Goal: Task Accomplishment & Management: Use online tool/utility

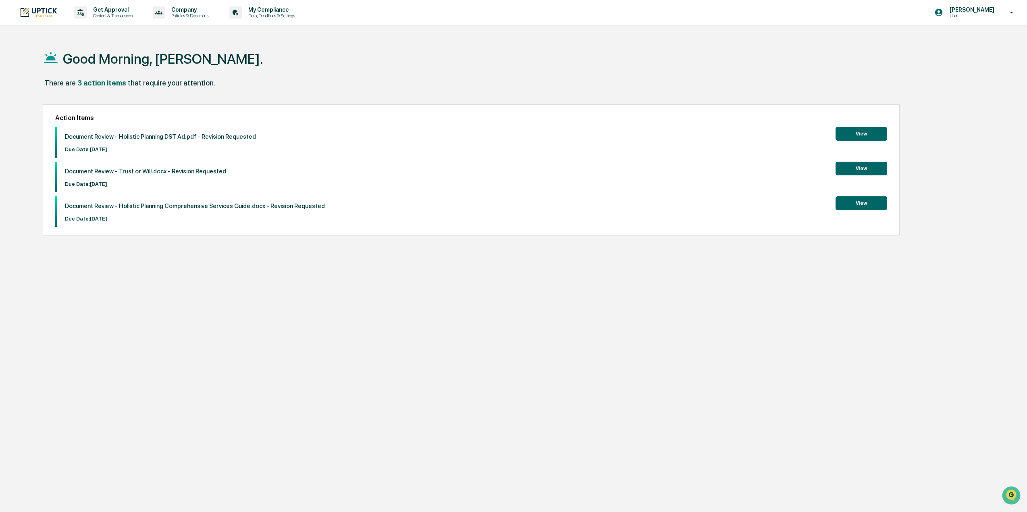
click at [858, 168] on button "View" at bounding box center [862, 169] width 52 height 14
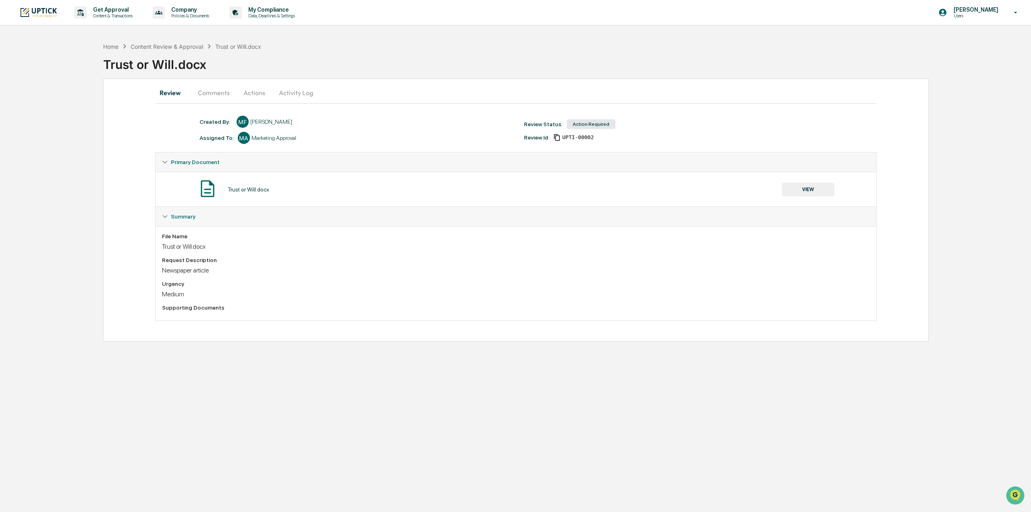
click at [226, 91] on button "Comments" at bounding box center [214, 92] width 45 height 19
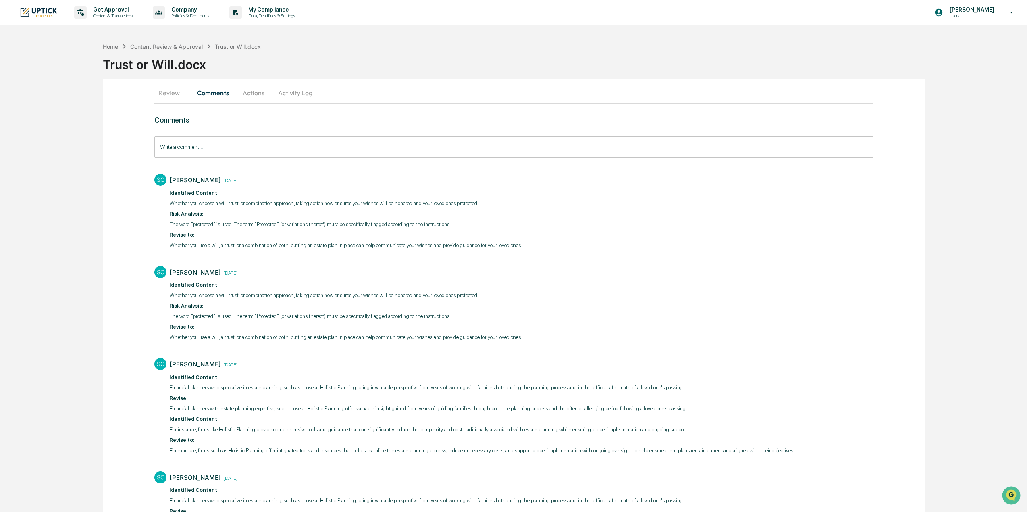
click at [304, 243] on p "Whether you use a will, a trust, or a combination of both, putting an estate pl…" at bounding box center [346, 246] width 352 height 8
drag, startPoint x: 521, startPoint y: 244, endPoint x: 171, endPoint y: 246, distance: 349.2
click at [171, 246] on div "SC [PERSON_NAME] [DATE] ​ Identified Content: Whether you choose a will, trust,…" at bounding box center [513, 211] width 719 height 82
copy p "Whether you use a will, a trust, or a combination of both, putting an estate pl…"
click at [271, 327] on p "Revise to:" at bounding box center [346, 327] width 352 height 8
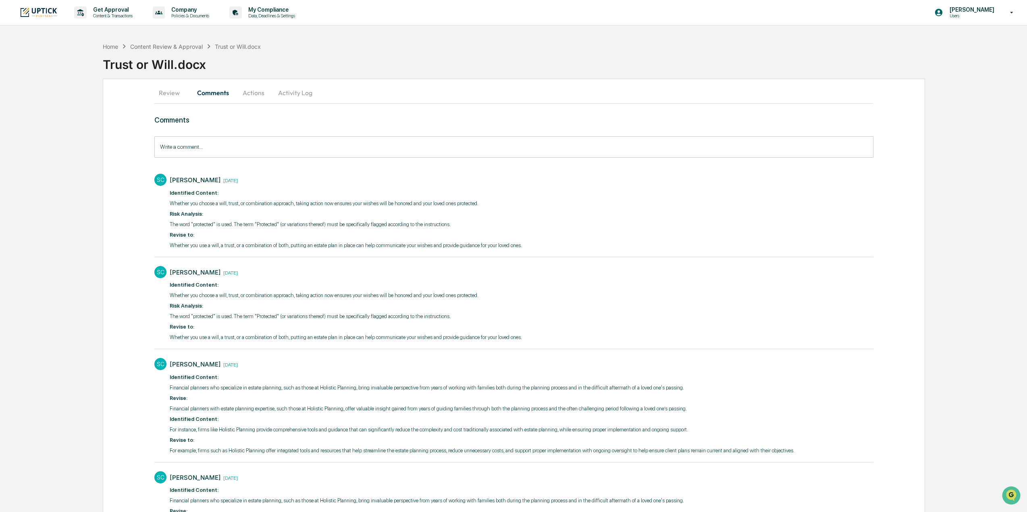
click at [309, 342] on div "[PERSON_NAME] [DATE] ​ Identified Content: Whether you choose a will, trust, or…" at bounding box center [346, 305] width 352 height 78
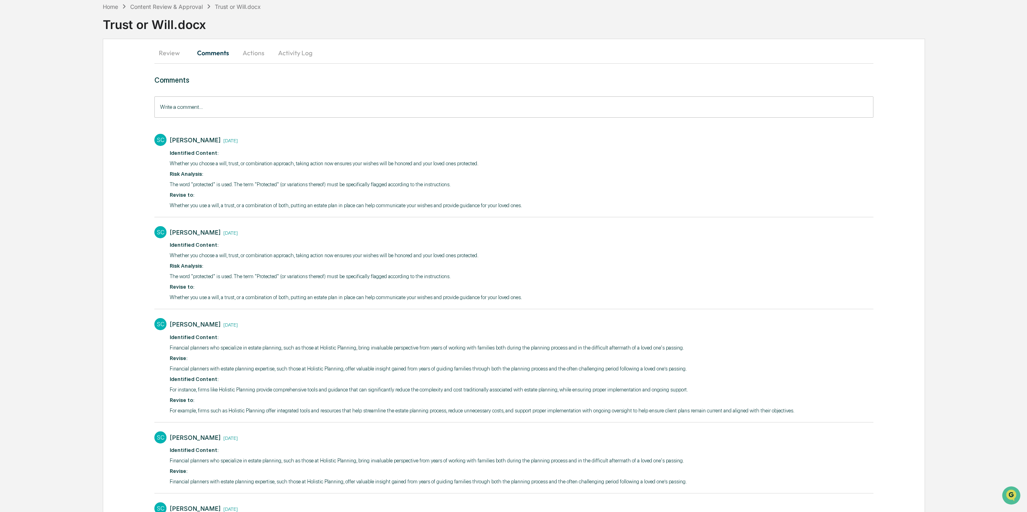
scroll to position [40, 0]
drag, startPoint x: 668, startPoint y: 369, endPoint x: 169, endPoint y: 369, distance: 499.2
click at [169, 369] on div "SC [PERSON_NAME] [DATE] ​ Identified Content: Financial planners who specialize…" at bounding box center [513, 365] width 719 height 103
copy p "Financial planners with estate planning expertise, such those at Holistic Plann…"
click at [875, 318] on div "Review Comments Actions Activity Log Comments Write a comment... Write a commen…" at bounding box center [514, 315] width 823 height 554
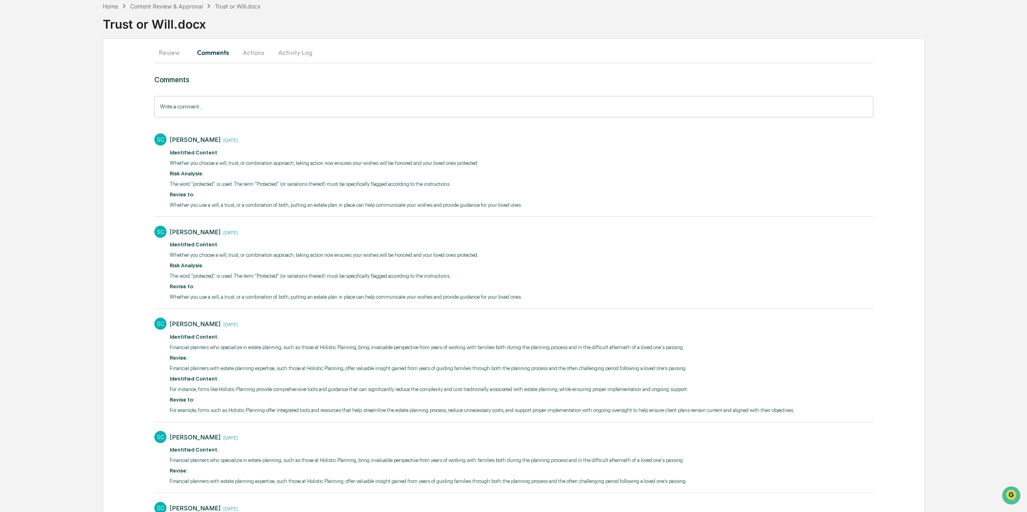
click at [422, 392] on p "For instance, firms like Holistic Planning provide comprehensive tools and guid…" at bounding box center [482, 389] width 625 height 8
drag, startPoint x: 688, startPoint y: 367, endPoint x: 169, endPoint y: 369, distance: 518.5
click at [169, 369] on div "SC [PERSON_NAME] [DATE] ​ Identified Content: Financial planners who specialize…" at bounding box center [513, 365] width 719 height 103
copy p "Financial planners with estate planning expertise, such those at Holistic Plann…"
click at [381, 407] on p "For example, firms such as Holistic Planning offer integrated tools and resourc…" at bounding box center [482, 410] width 625 height 8
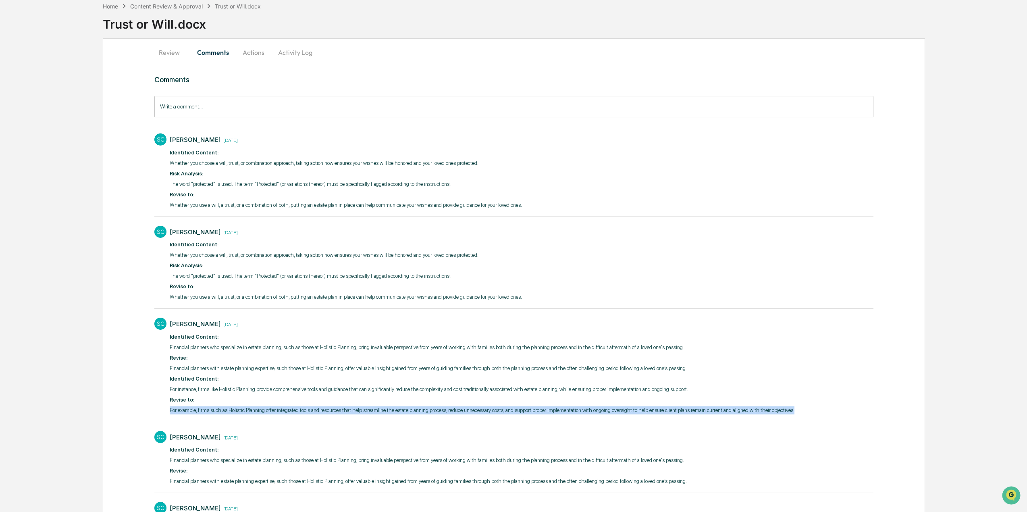
drag, startPoint x: 817, startPoint y: 413, endPoint x: 171, endPoint y: 412, distance: 646.3
click at [171, 412] on div "SC [PERSON_NAME] [DATE] ​ Identified Content: Financial planners who specialize…" at bounding box center [513, 365] width 719 height 103
copy p "For example, firms such as Holistic Planning offer integrated tools and resourc…"
click at [717, 382] on p "​ Identified Content:" at bounding box center [482, 379] width 625 height 8
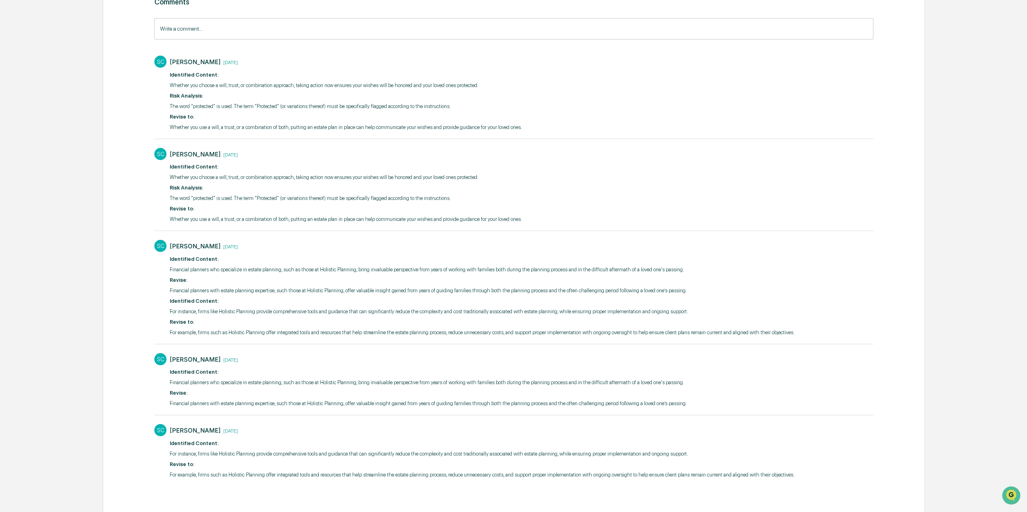
scroll to position [120, 0]
click at [744, 250] on div "[PERSON_NAME] [DATE]" at bounding box center [482, 244] width 625 height 12
click at [791, 213] on div "SC [PERSON_NAME] [DATE] ​ Identified Content: Whether you choose a will, trust,…" at bounding box center [513, 183] width 719 height 82
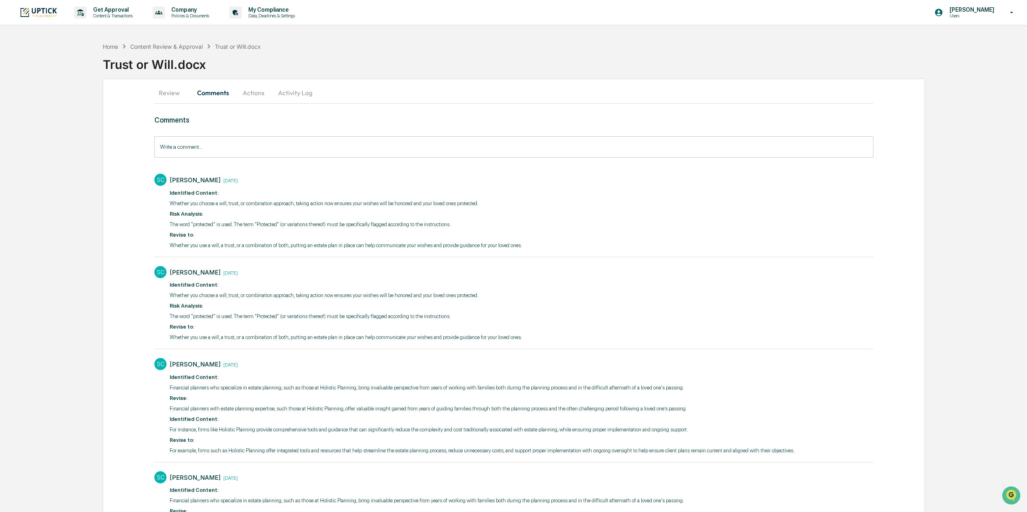
click at [246, 91] on button "Actions" at bounding box center [253, 92] width 36 height 19
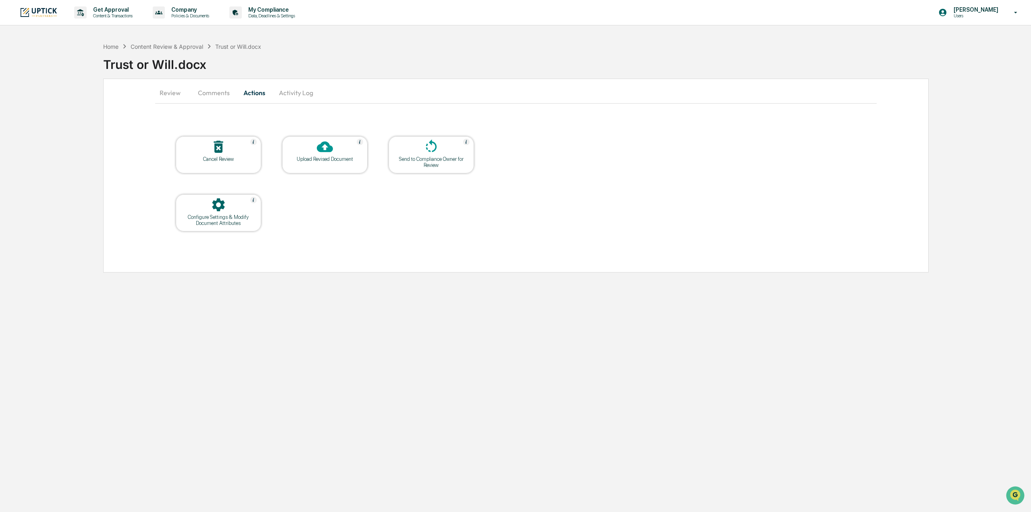
click at [345, 158] on div "Upload Revised Document" at bounding box center [325, 159] width 73 height 6
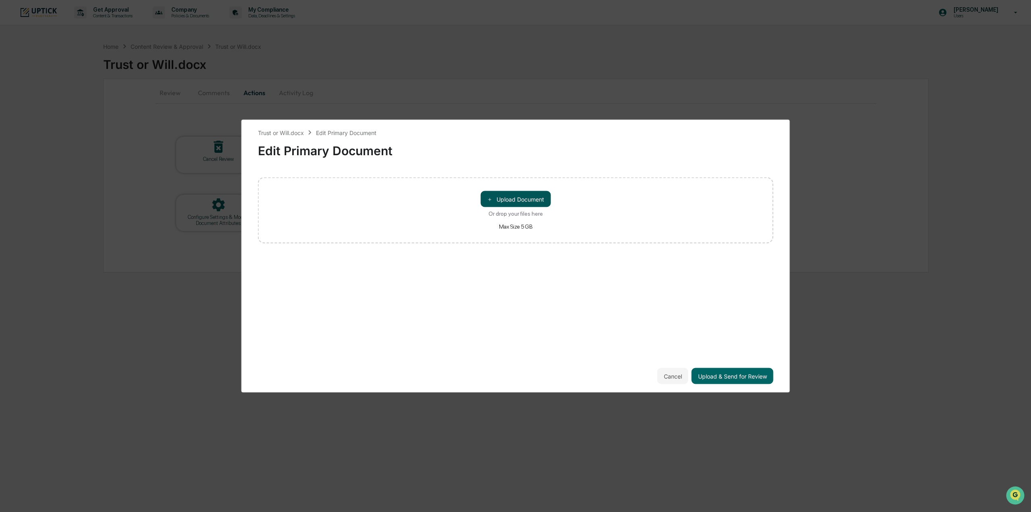
click at [522, 198] on button "＋ Upload Document" at bounding box center [516, 199] width 70 height 16
click at [716, 376] on button "Upload & Send for Review" at bounding box center [733, 376] width 82 height 16
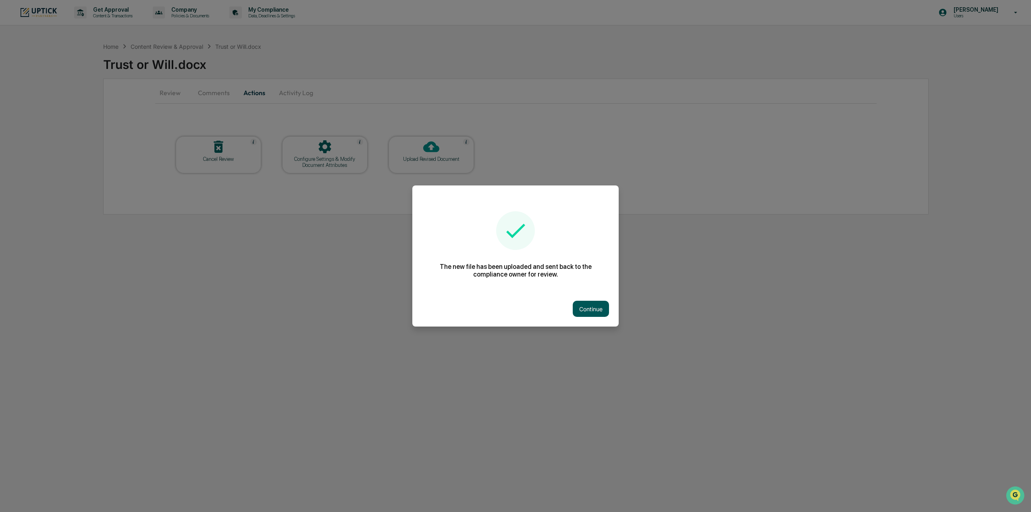
click at [594, 310] on button "Continue" at bounding box center [591, 309] width 36 height 16
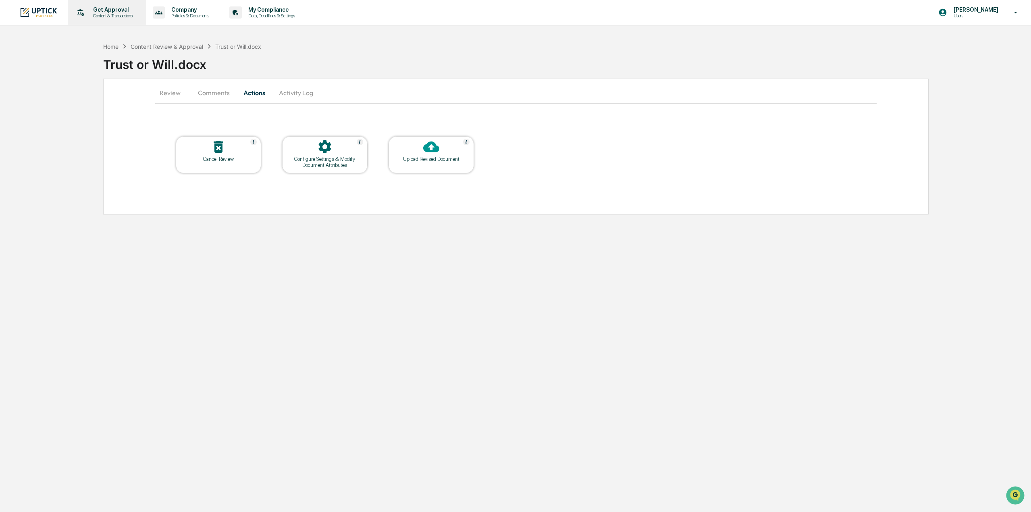
click at [114, 19] on div "Get Approval Content & Transactions" at bounding box center [106, 12] width 71 height 25
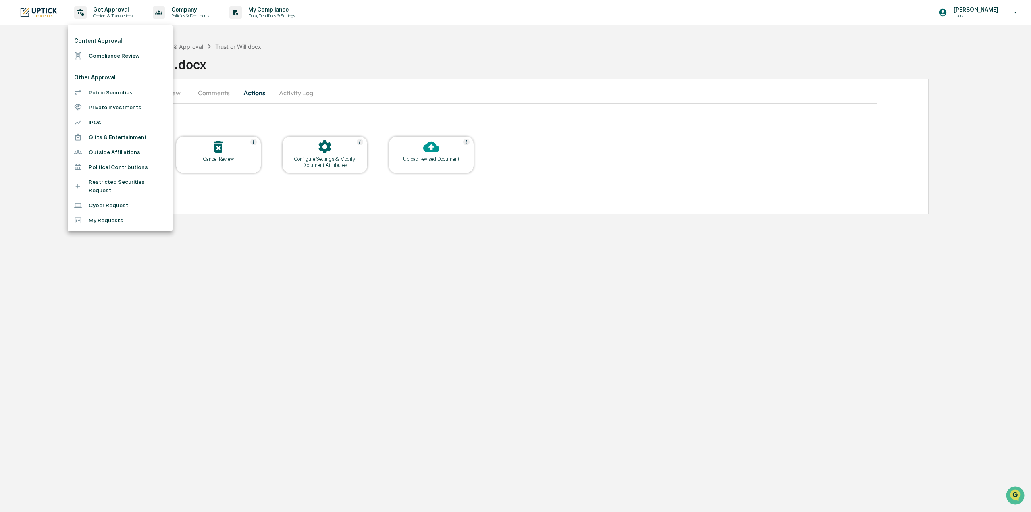
click at [109, 52] on li "Compliance Review" at bounding box center [120, 55] width 105 height 15
